Goal: Transaction & Acquisition: Download file/media

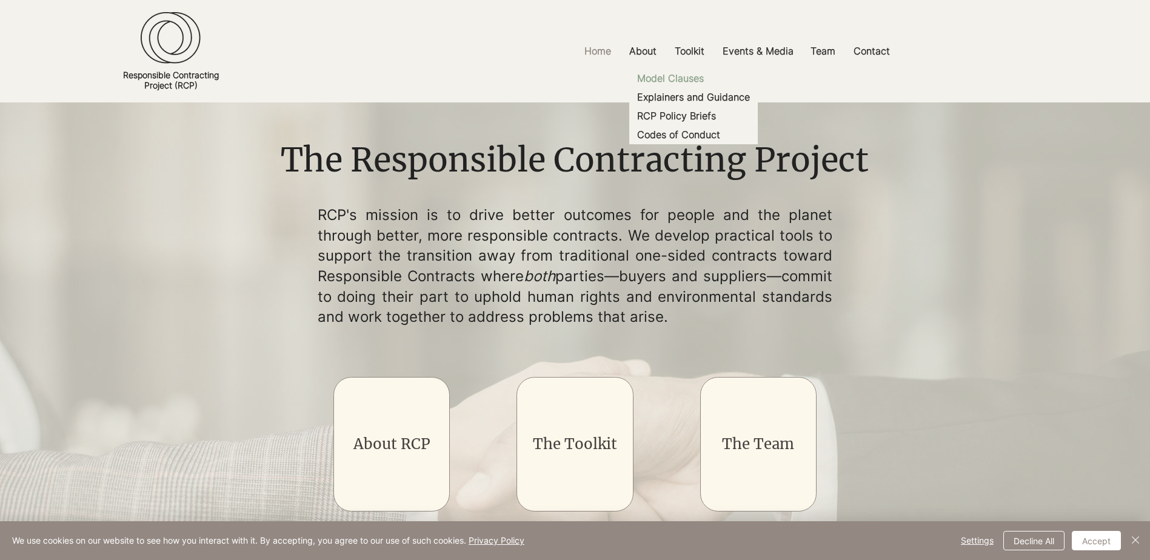
click at [694, 79] on p "Model Clauses" at bounding box center [670, 78] width 76 height 19
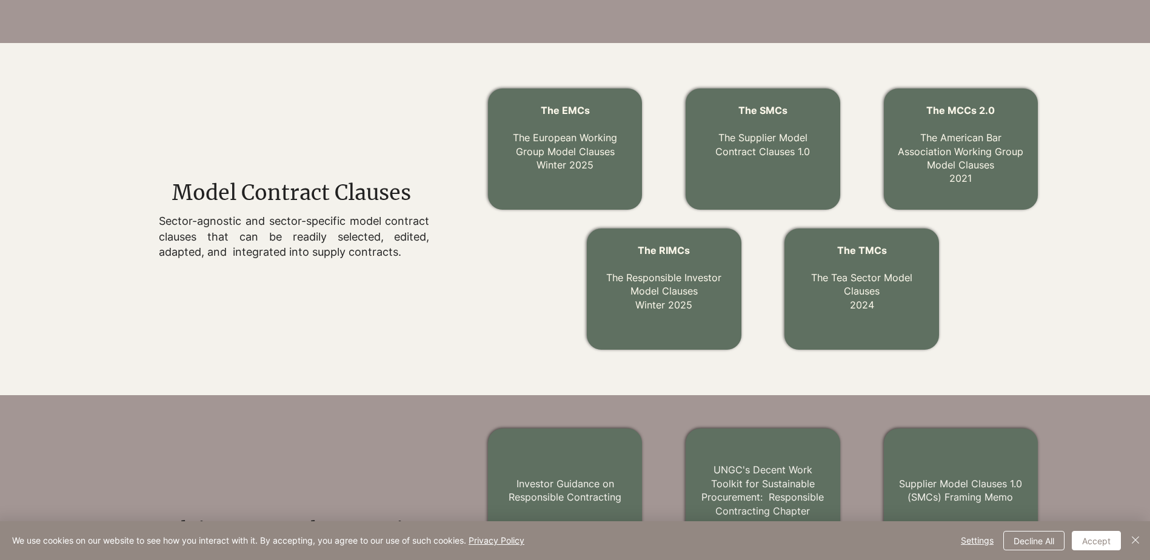
scroll to position [358, 0]
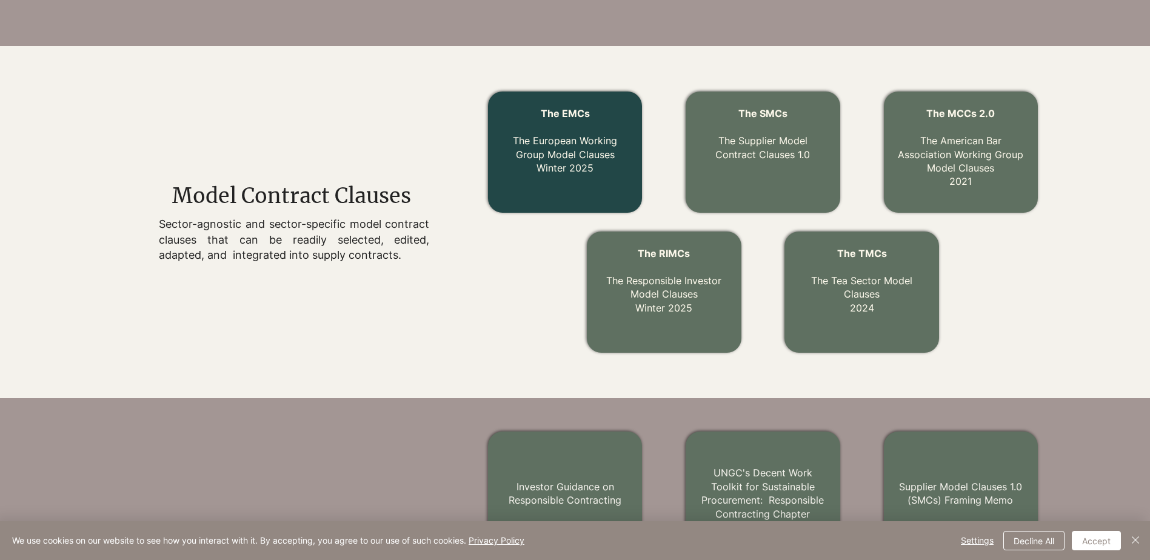
click at [561, 156] on link "The EMCs The European Working Group Model Clauses Winter 2025" at bounding box center [565, 140] width 104 height 67
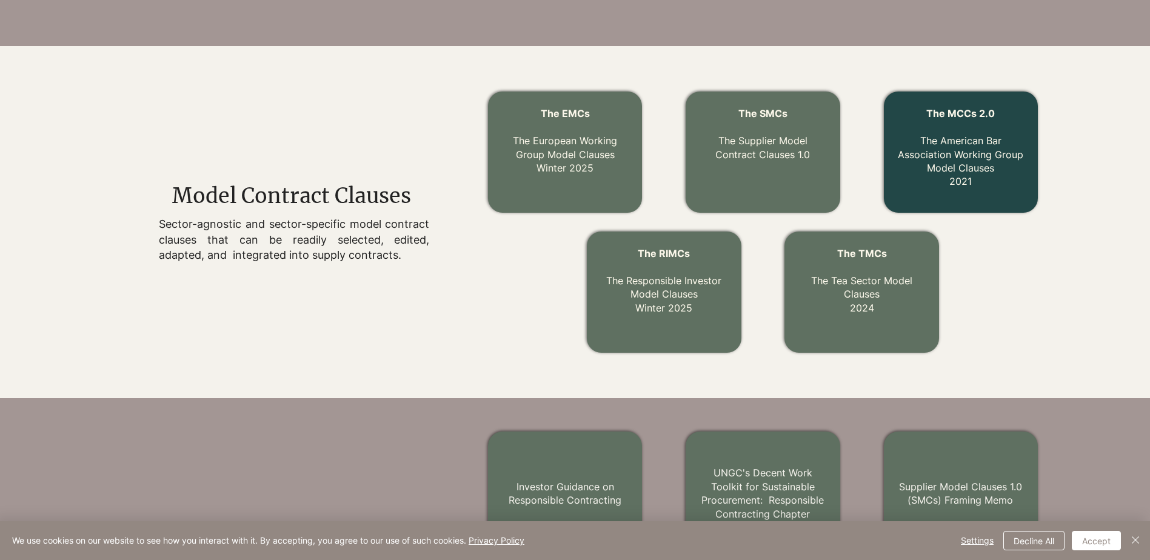
click at [965, 155] on link "The MCCs 2.0 The American Bar Association Working Group Model Clauses 2021" at bounding box center [960, 147] width 125 height 80
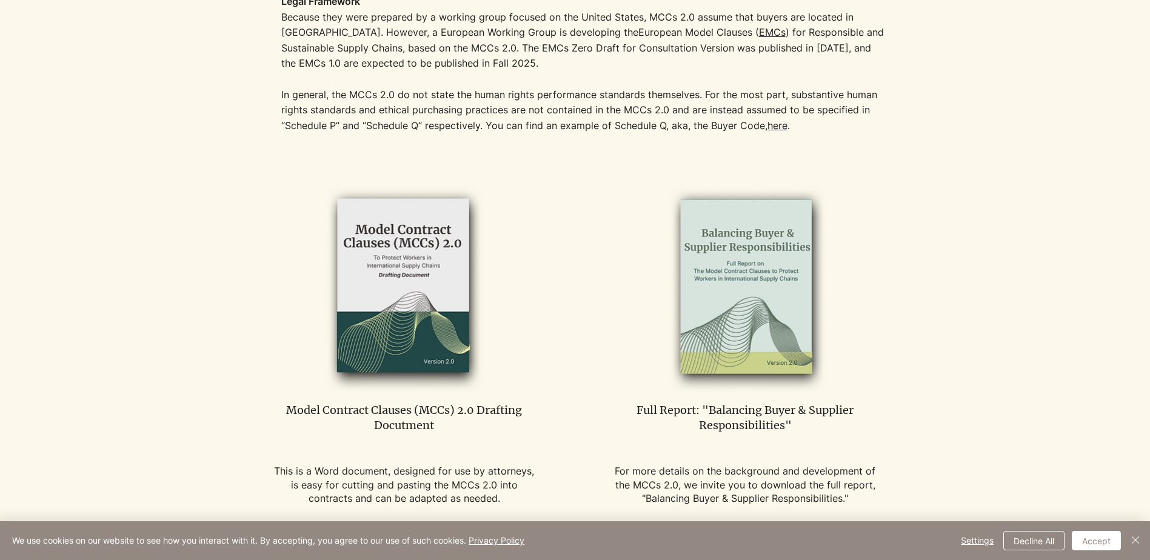
scroll to position [788, 0]
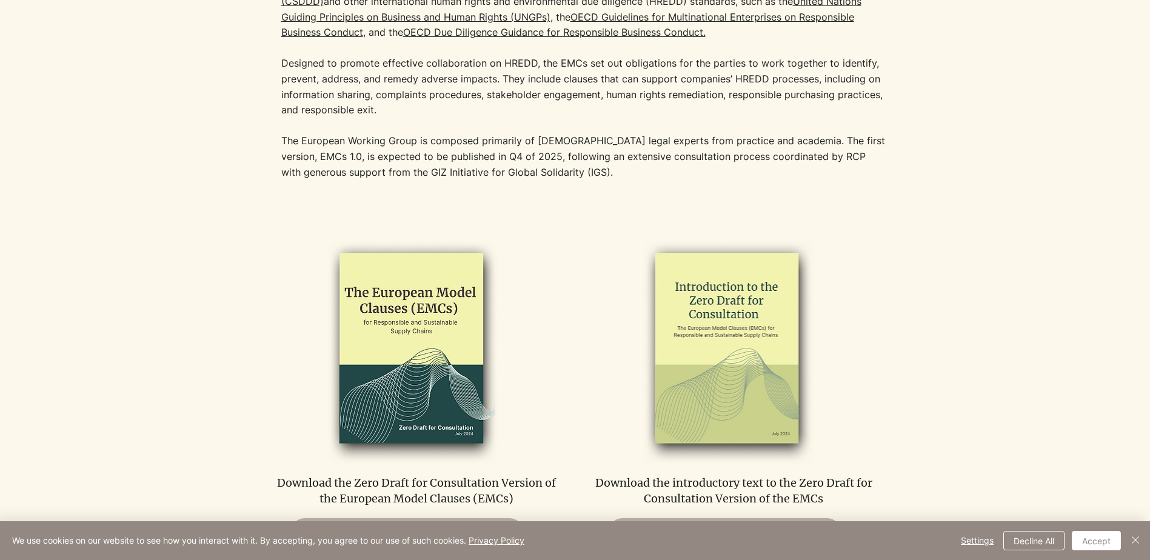
scroll to position [606, 0]
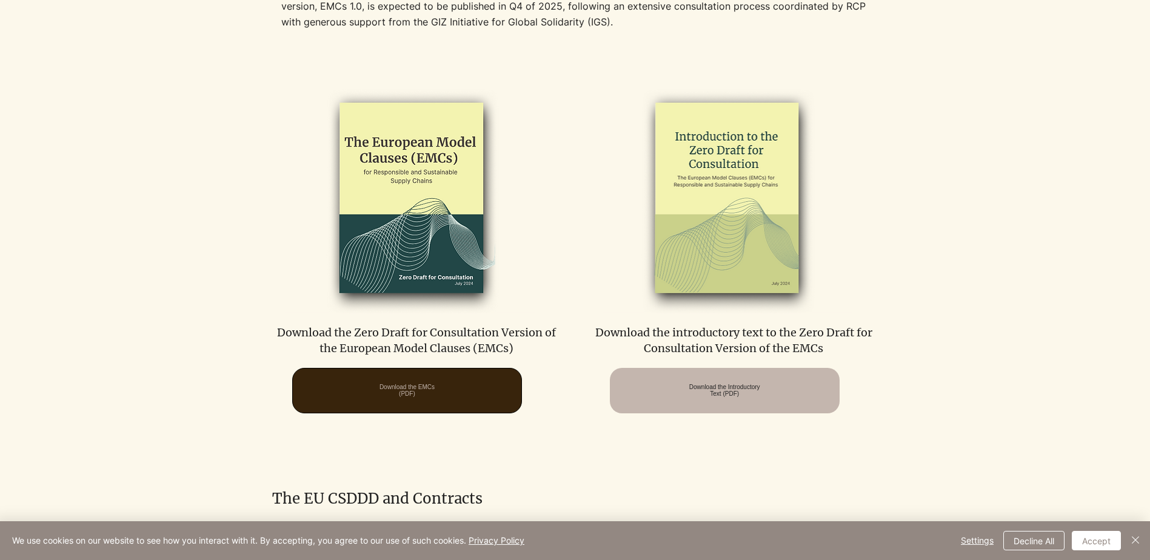
click at [423, 392] on span "Download the EMCs (PDF)" at bounding box center [407, 390] width 55 height 13
